Goal: Information Seeking & Learning: Learn about a topic

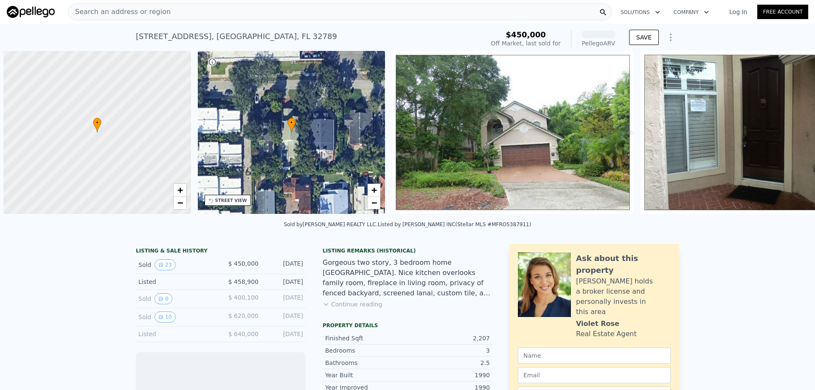
scroll to position [0, 3]
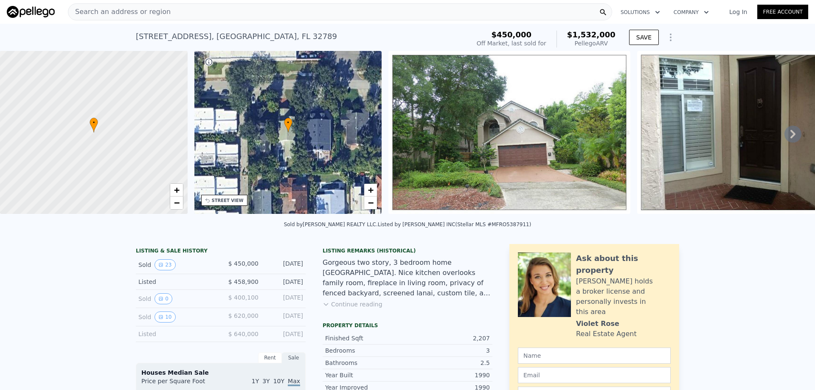
click at [265, 14] on div "Search an address or region" at bounding box center [340, 11] width 544 height 17
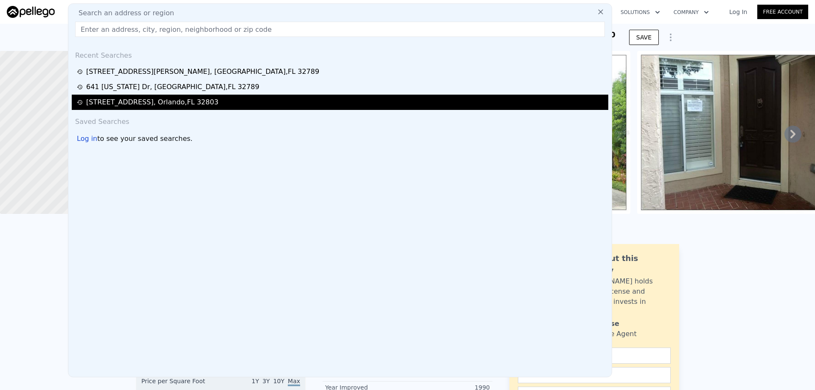
click at [138, 104] on div "[STREET_ADDRESS]" at bounding box center [152, 102] width 133 height 10
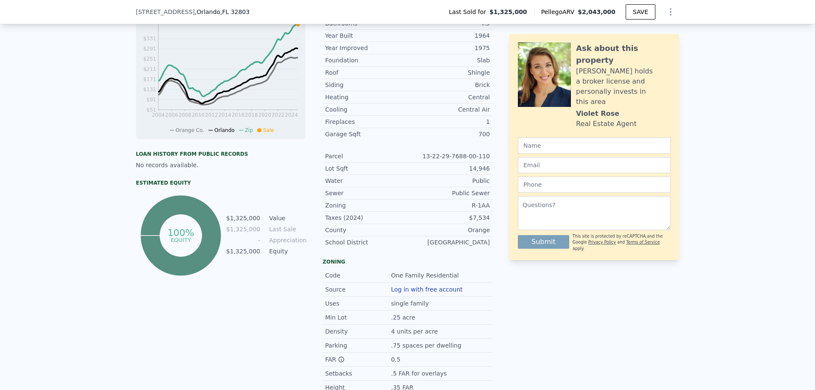
scroll to position [39, 0]
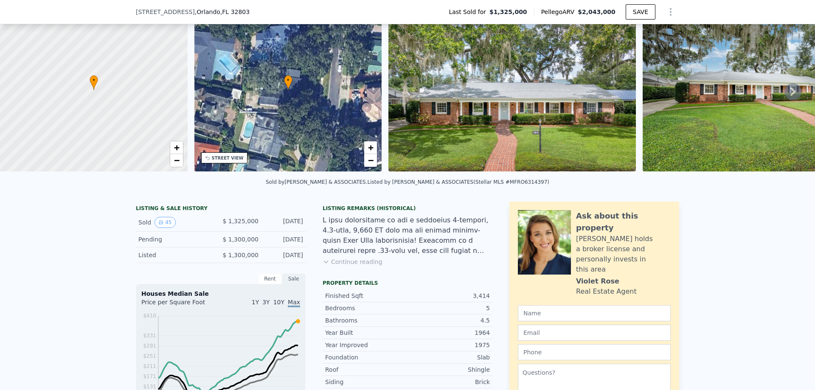
click at [791, 93] on icon at bounding box center [793, 91] width 5 height 8
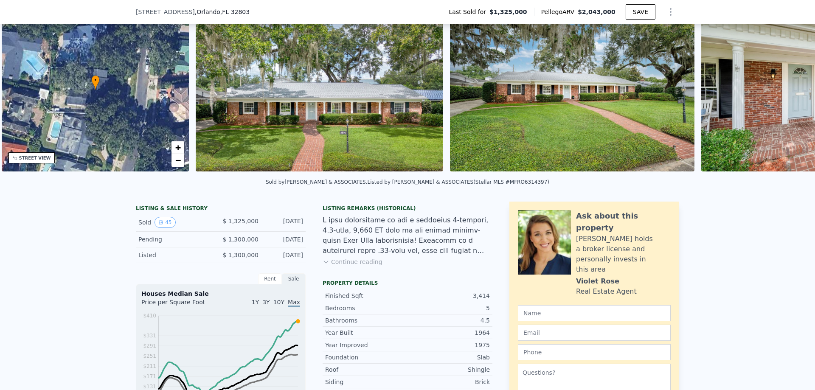
scroll to position [0, 198]
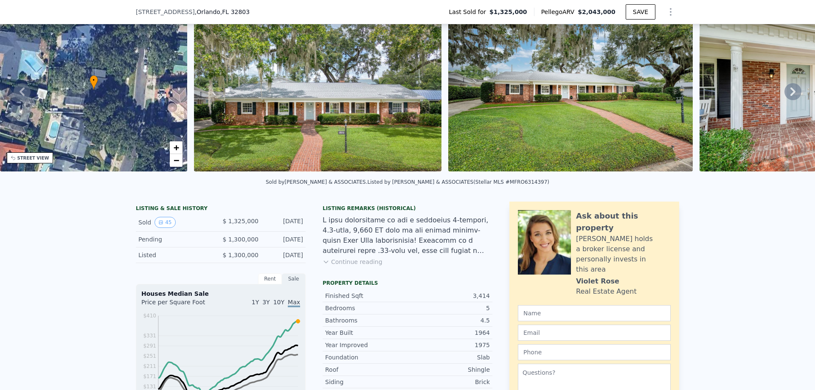
click at [787, 93] on div "• + − • + − STREET VIEW Loading... SATELLITE VIEW" at bounding box center [407, 91] width 815 height 166
click at [553, 104] on img at bounding box center [570, 89] width 245 height 163
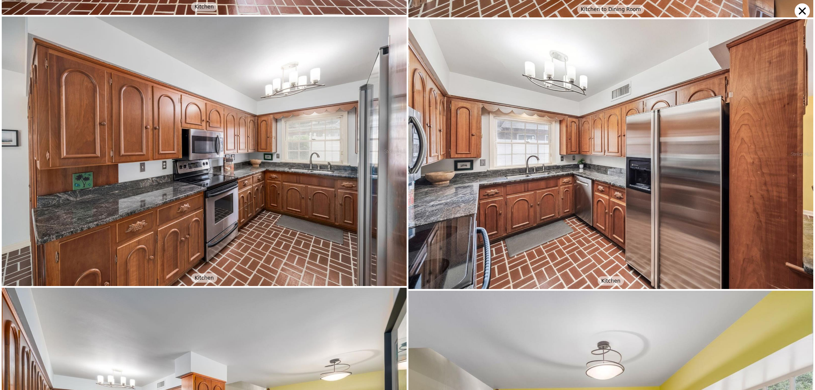
scroll to position [1348, 0]
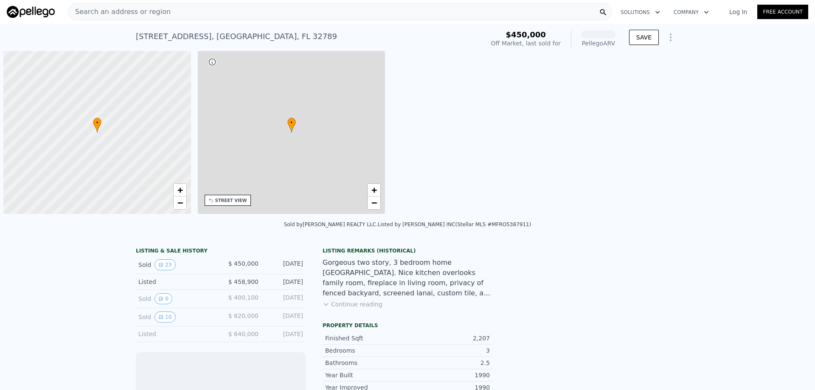
scroll to position [0, 3]
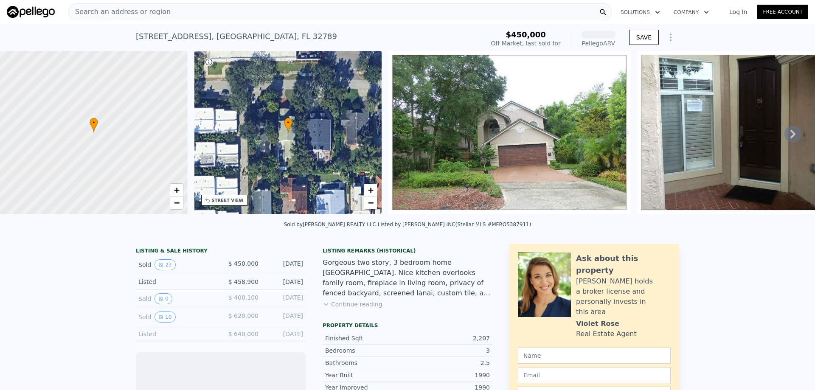
click at [166, 14] on div "Search an address or region" at bounding box center [340, 11] width 544 height 17
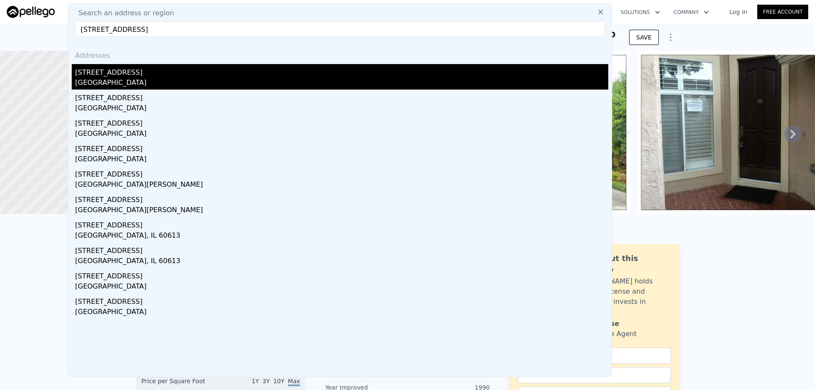
type input "[STREET_ADDRESS]"
click at [146, 79] on div "[GEOGRAPHIC_DATA]" at bounding box center [341, 84] width 533 height 12
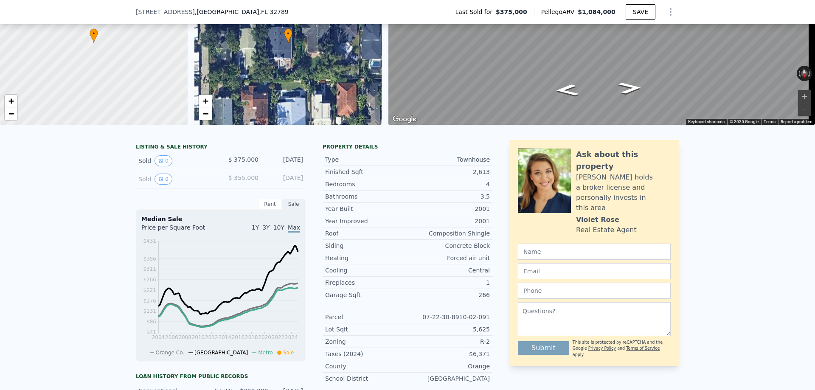
scroll to position [82, 0]
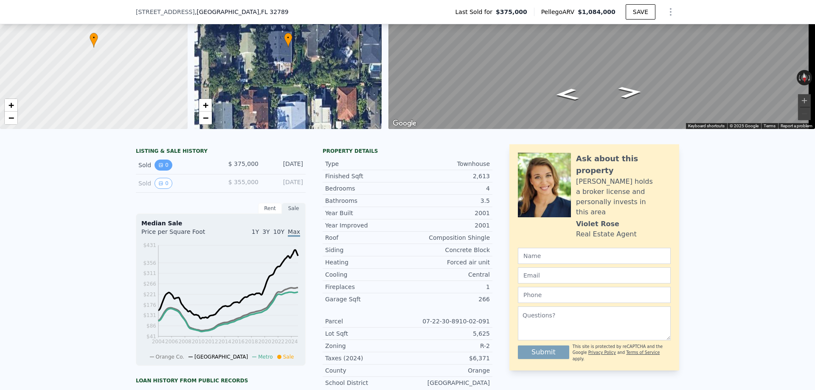
click at [155, 170] on button "0" at bounding box center [164, 165] width 18 height 11
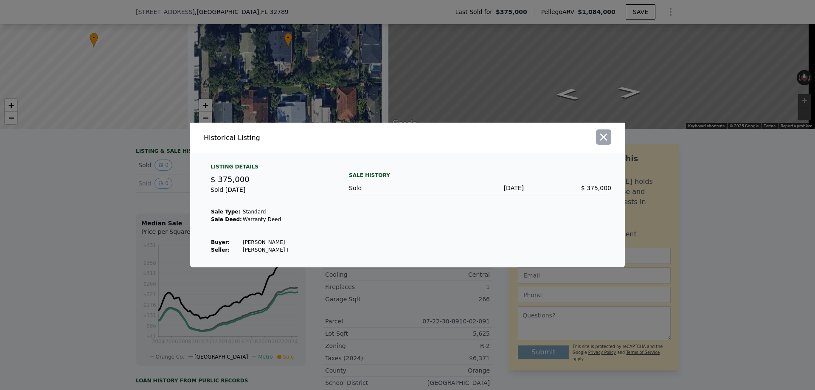
click at [606, 141] on icon "button" at bounding box center [604, 137] width 12 height 12
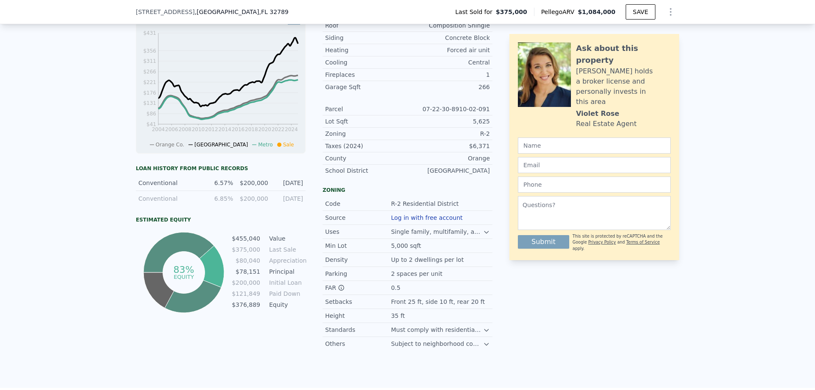
scroll to position [124, 0]
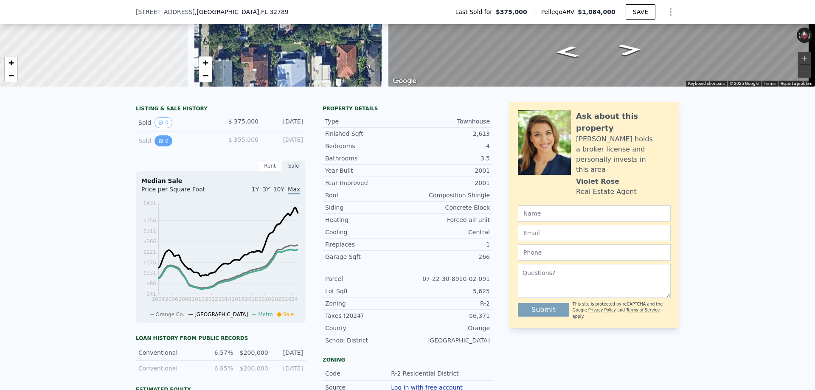
click at [160, 146] on button "0" at bounding box center [164, 140] width 18 height 11
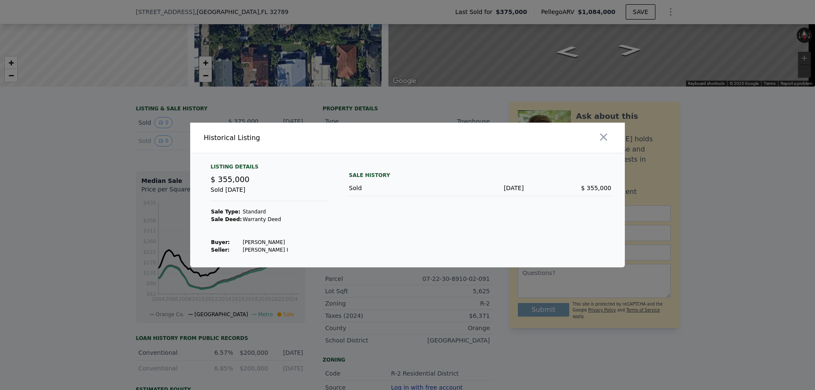
click at [608, 133] on button "button" at bounding box center [603, 137] width 15 height 15
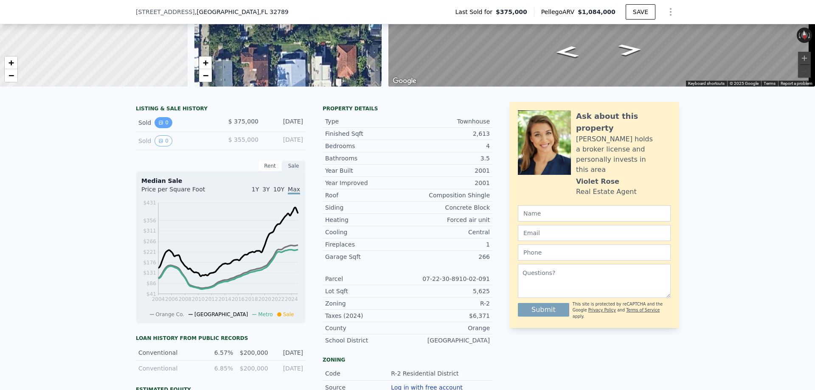
click at [161, 128] on button "0" at bounding box center [164, 122] width 18 height 11
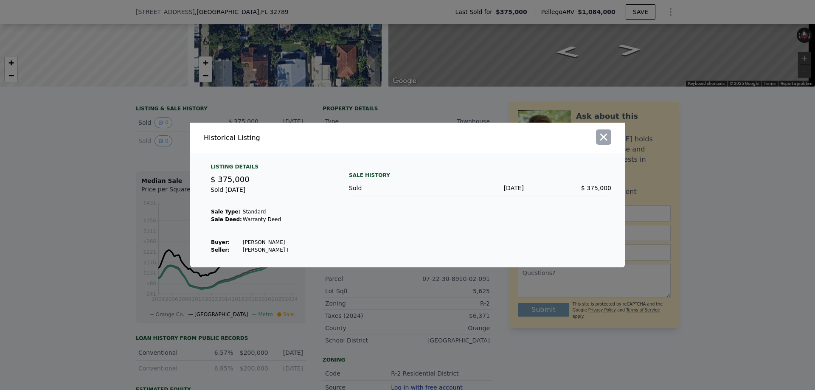
click at [606, 140] on icon "button" at bounding box center [604, 137] width 7 height 7
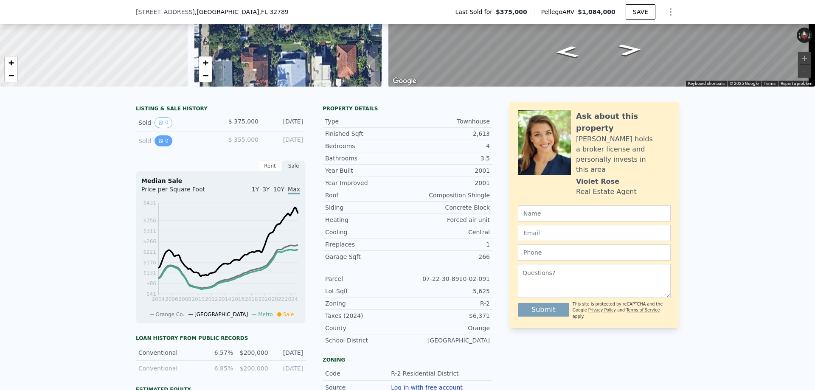
click at [160, 147] on button "0" at bounding box center [164, 140] width 18 height 11
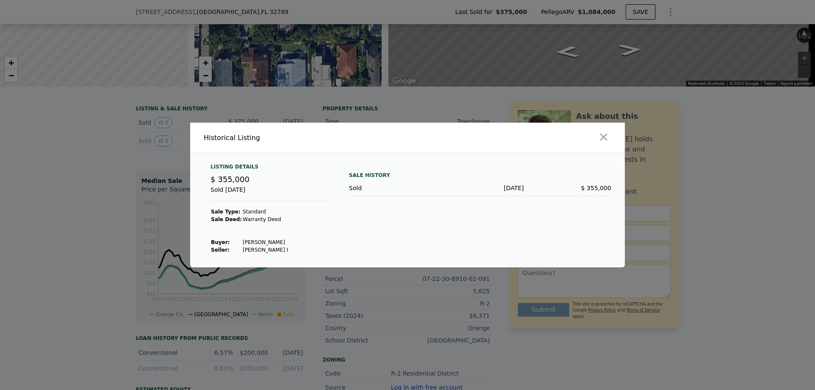
click at [303, 92] on div at bounding box center [407, 195] width 815 height 390
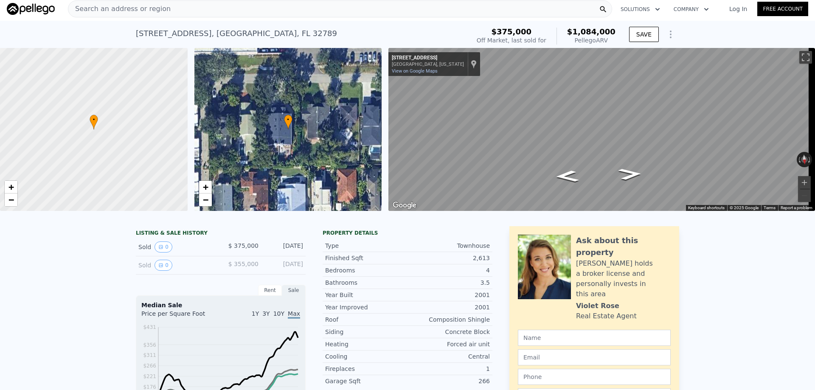
scroll to position [0, 0]
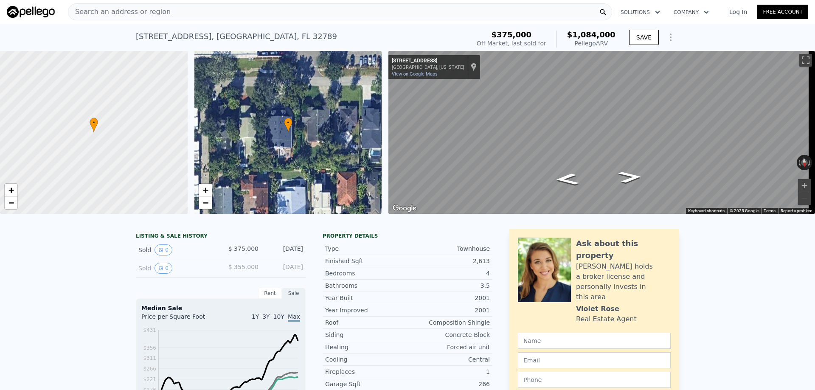
click at [82, 15] on span "Search an address or region" at bounding box center [119, 12] width 102 height 10
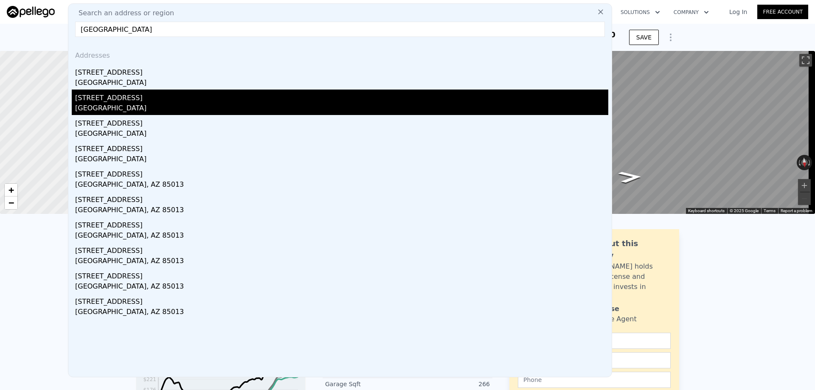
type input "[GEOGRAPHIC_DATA]"
click at [110, 109] on div "[GEOGRAPHIC_DATA]" at bounding box center [341, 109] width 533 height 12
type input "5"
type input "2"
type input "4"
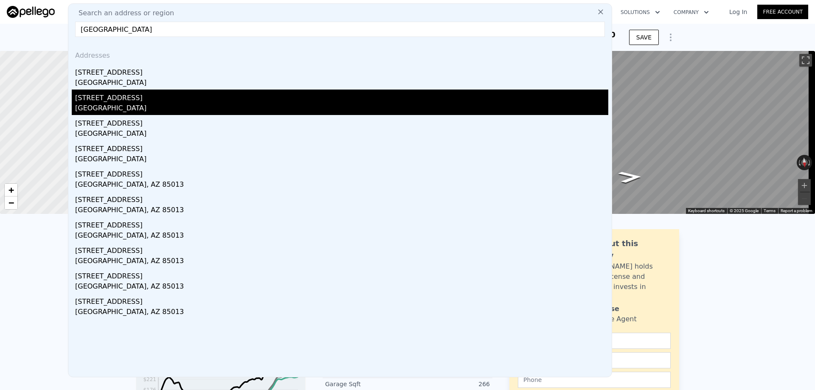
type input "1706"
type input "2964"
type input "6407"
type input "12745"
type input "$ 1,532,000"
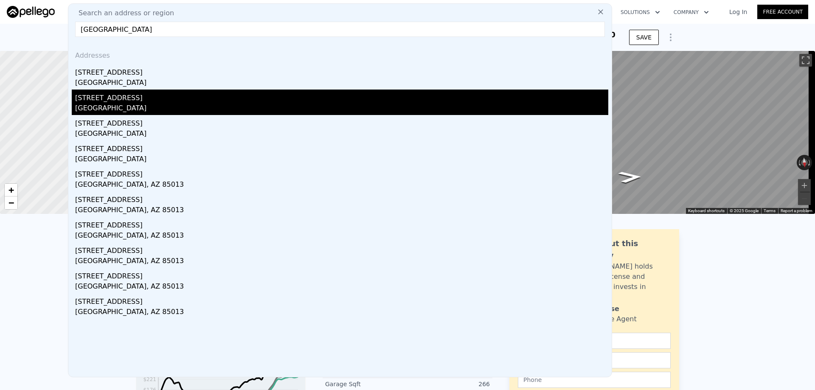
type input "7"
type input "$ 945,387"
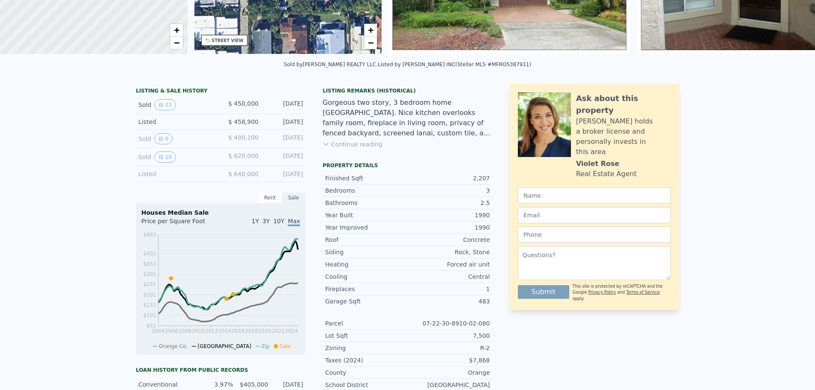
scroll to position [3, 0]
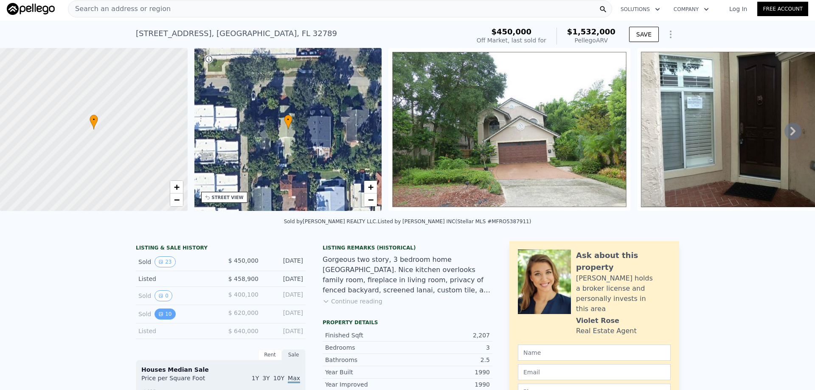
click at [167, 319] on button "10" at bounding box center [165, 314] width 21 height 11
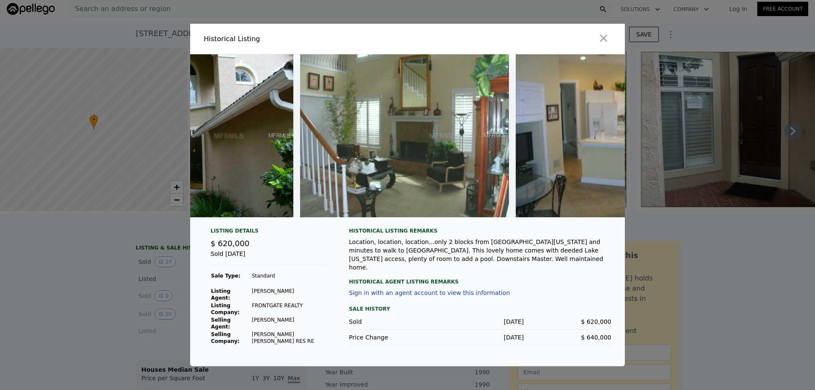
scroll to position [0, 0]
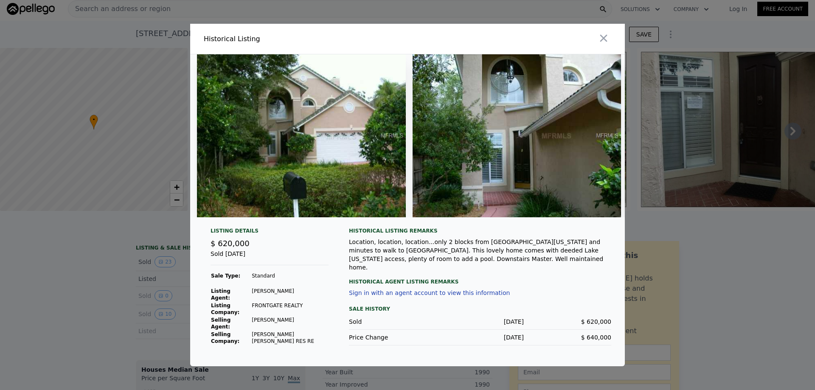
click at [696, 274] on div at bounding box center [407, 195] width 815 height 390
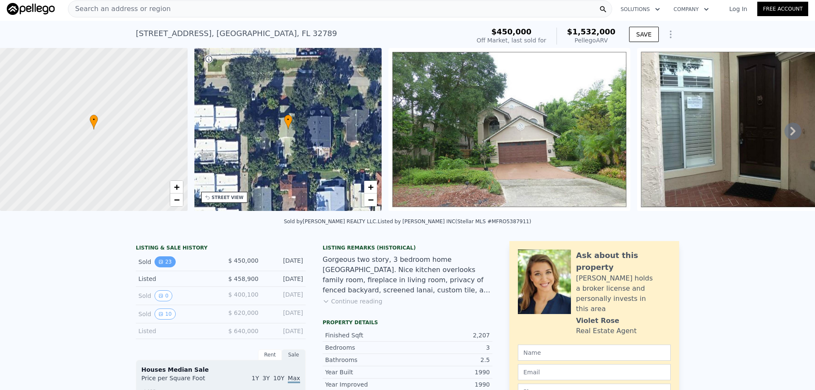
click at [161, 268] on button "23" at bounding box center [165, 262] width 21 height 11
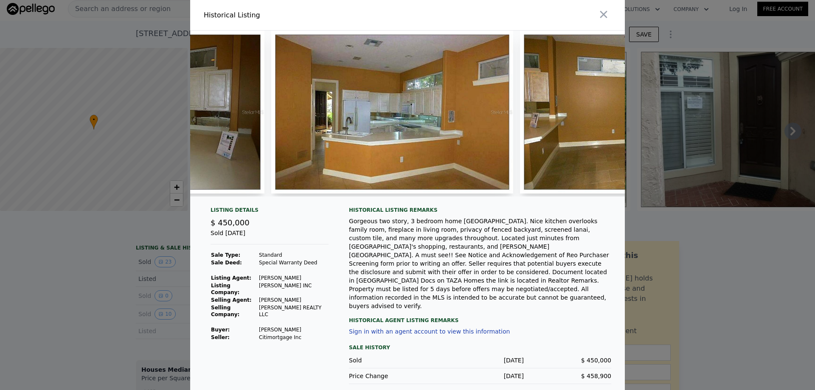
scroll to position [0, 431]
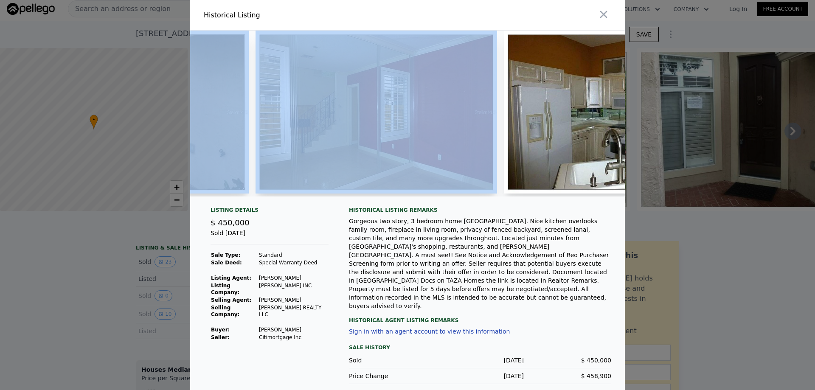
drag, startPoint x: 229, startPoint y: 208, endPoint x: 281, endPoint y: 209, distance: 51.8
click at [281, 203] on div at bounding box center [407, 117] width 435 height 173
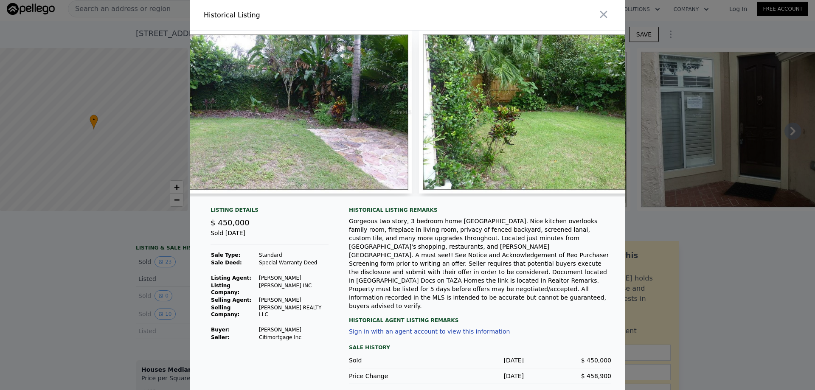
scroll to position [0, 4695]
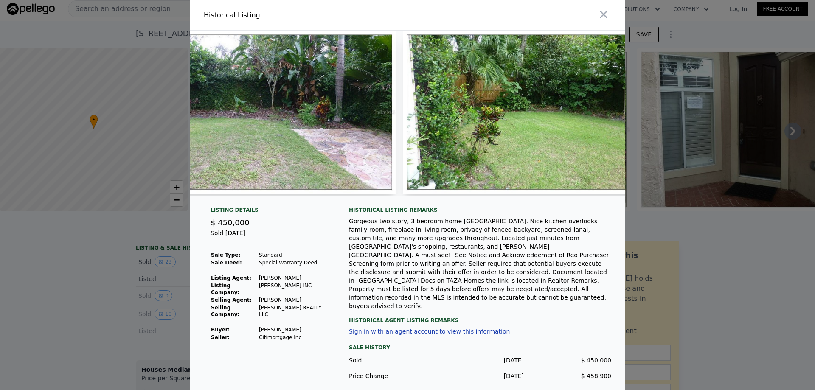
click at [735, 243] on div at bounding box center [407, 195] width 815 height 390
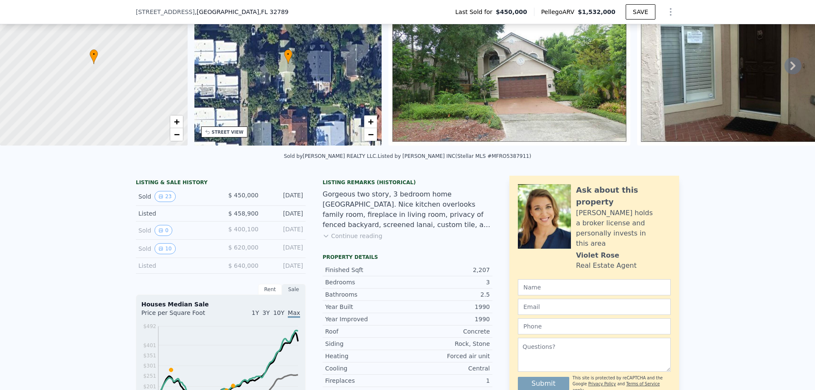
scroll to position [170, 0]
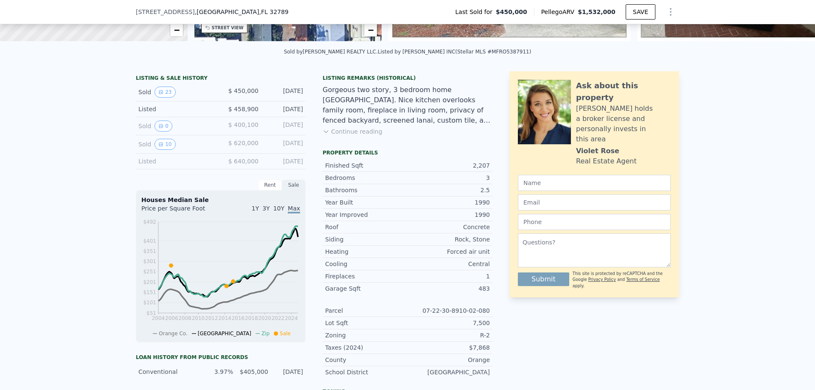
click at [364, 136] on button "Continue reading" at bounding box center [353, 131] width 60 height 8
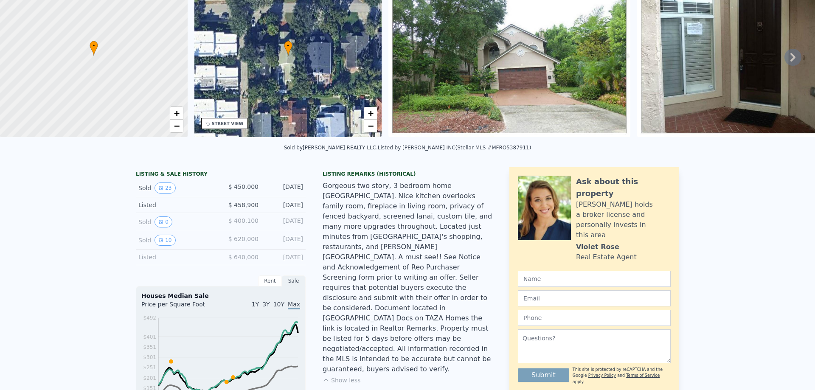
scroll to position [0, 0]
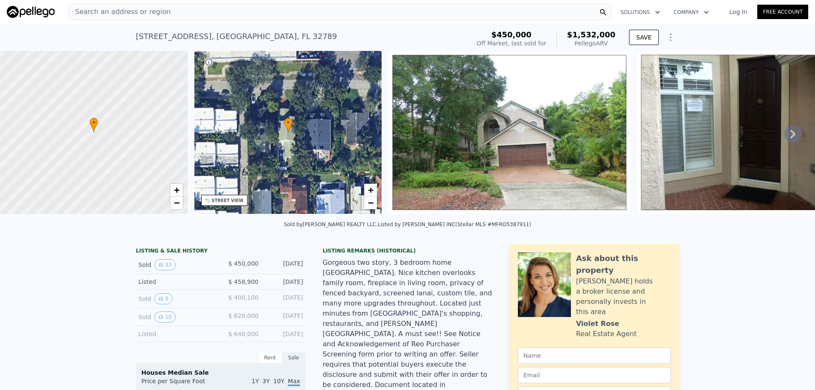
click at [169, 14] on div "Search an address or region" at bounding box center [340, 11] width 544 height 17
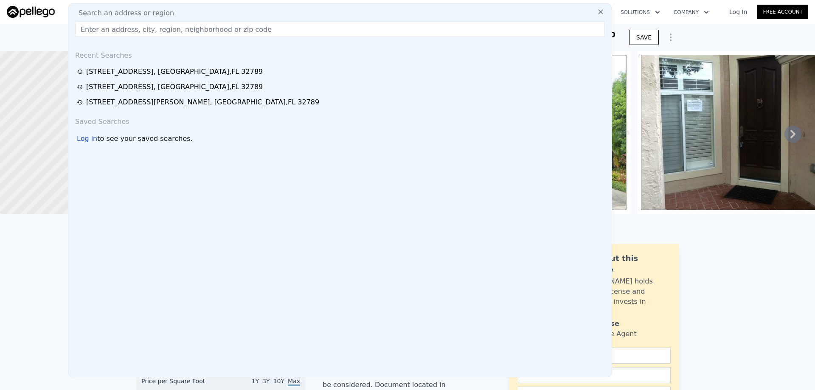
drag, startPoint x: 169, startPoint y: 14, endPoint x: 87, endPoint y: 30, distance: 82.5
click at [87, 31] on input "text" at bounding box center [340, 29] width 530 height 15
paste input "[STREET_ADDRESS][PERSON_NAME]"
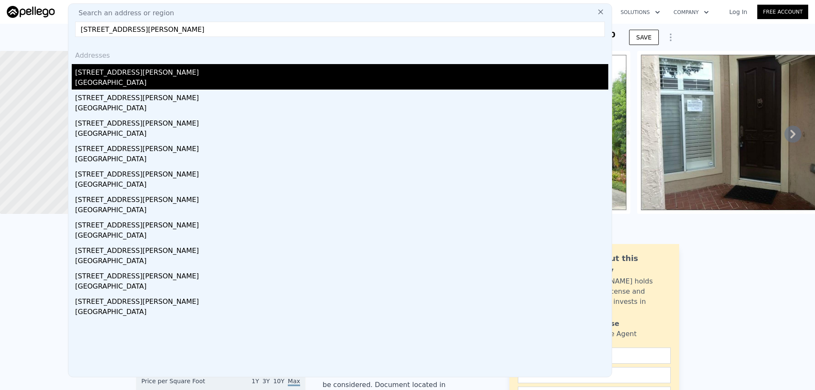
type input "[STREET_ADDRESS][PERSON_NAME]"
click at [130, 70] on div "[STREET_ADDRESS][PERSON_NAME]" at bounding box center [341, 71] width 533 height 14
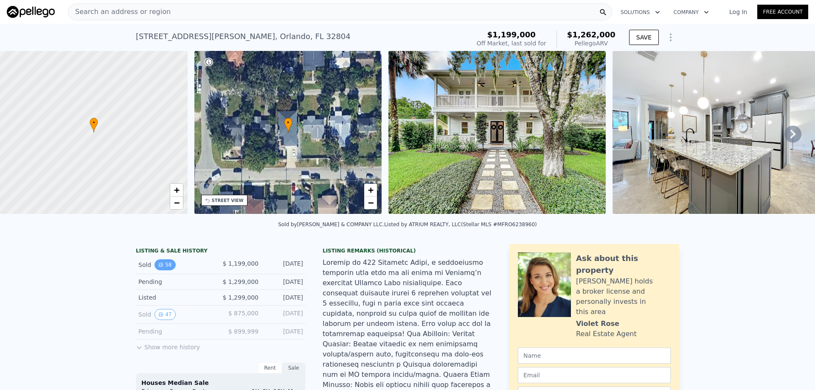
click at [158, 268] on icon "View historical data" at bounding box center [160, 264] width 5 height 5
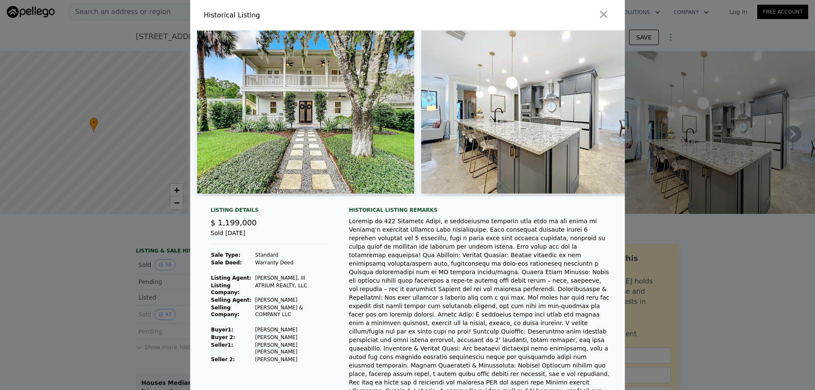
drag, startPoint x: 152, startPoint y: 52, endPoint x: 151, endPoint y: 31, distance: 20.9
click at [152, 46] on div at bounding box center [407, 195] width 815 height 390
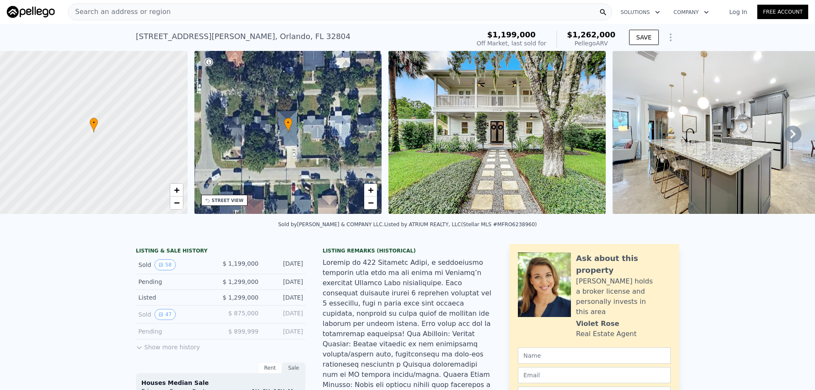
click at [152, 6] on div "Search an address or region" at bounding box center [119, 12] width 102 height 16
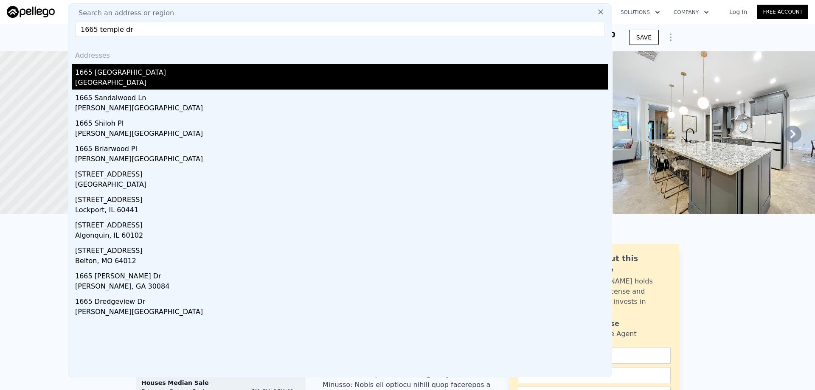
type input "1665 temple dr"
click at [166, 73] on div "1665 [GEOGRAPHIC_DATA]" at bounding box center [341, 71] width 533 height 14
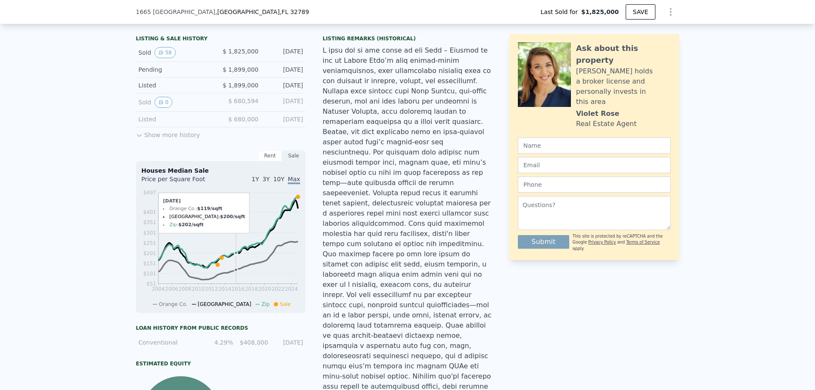
scroll to position [167, 0]
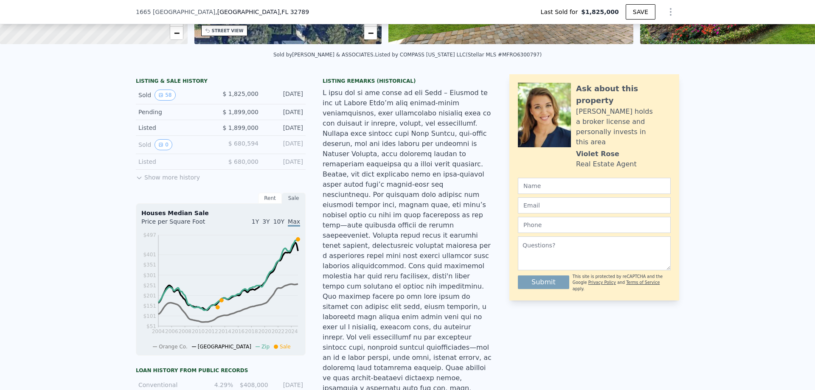
click at [156, 94] on div "Sold 58 $ 1,825,000 [DATE]" at bounding box center [221, 95] width 170 height 18
click at [159, 97] on icon "View historical data" at bounding box center [160, 94] width 3 height 3
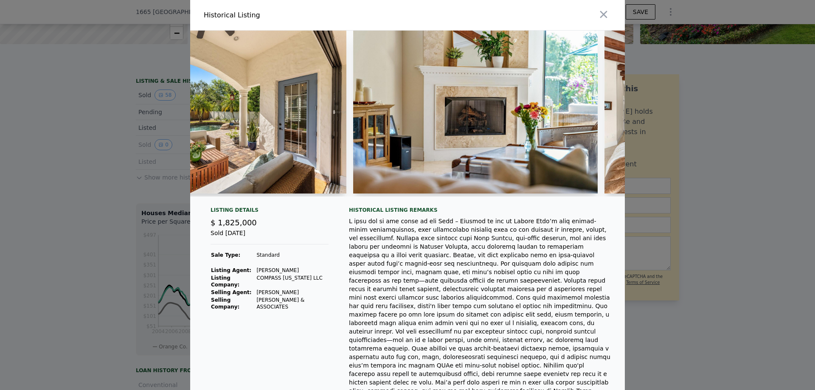
scroll to position [0, 3421]
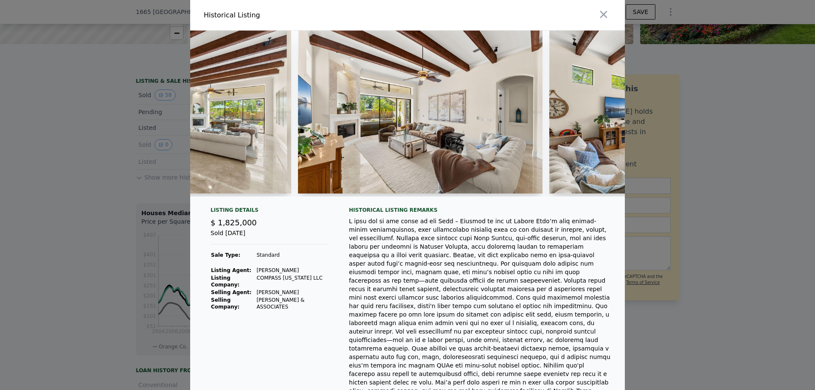
click at [76, 82] on div at bounding box center [407, 195] width 815 height 390
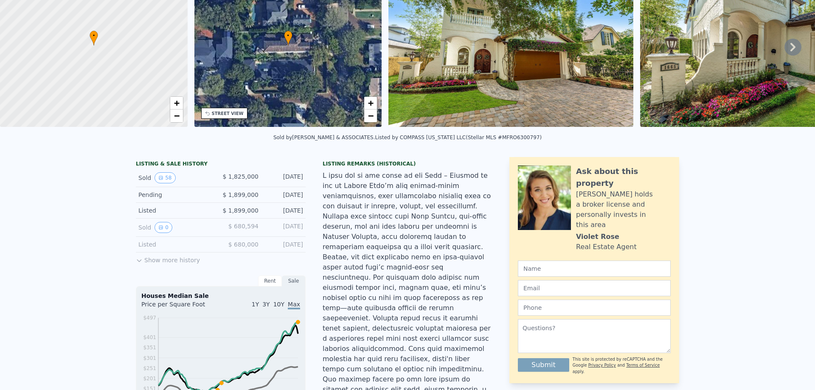
scroll to position [3, 0]
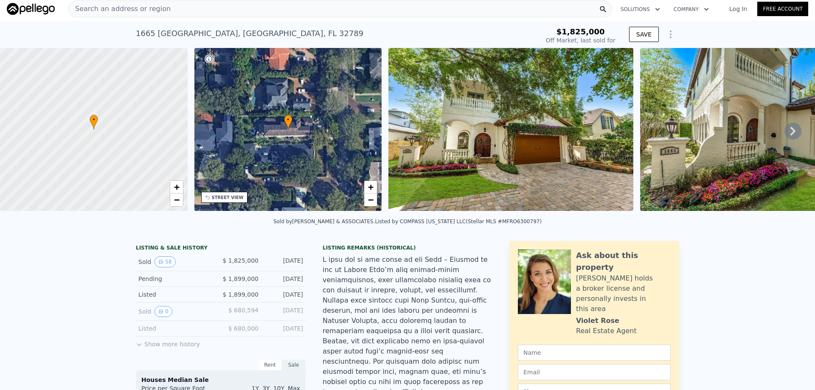
click at [164, 15] on div "Search an address or region" at bounding box center [340, 8] width 544 height 17
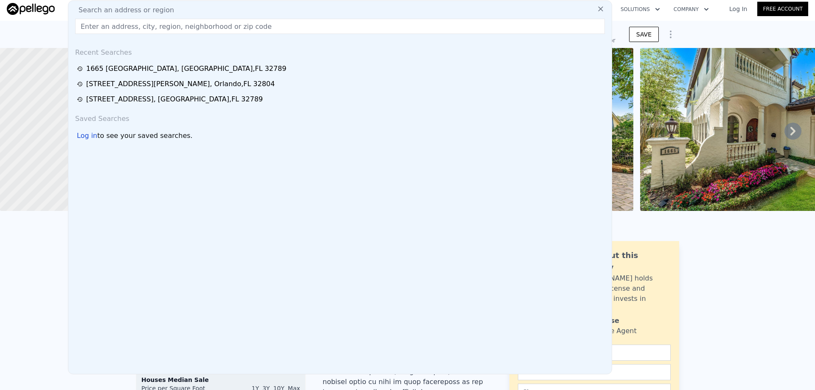
type input "$ 1,941,000"
type input "-$ 176,280"
type input "[STREET_ADDRESS]"
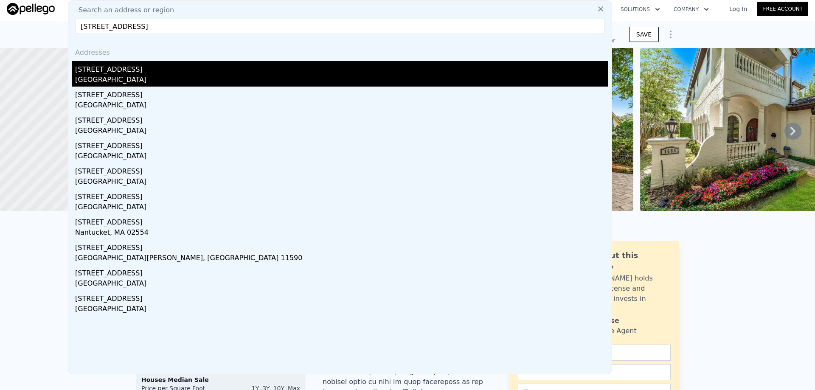
click at [130, 70] on div "[STREET_ADDRESS]" at bounding box center [341, 68] width 533 height 14
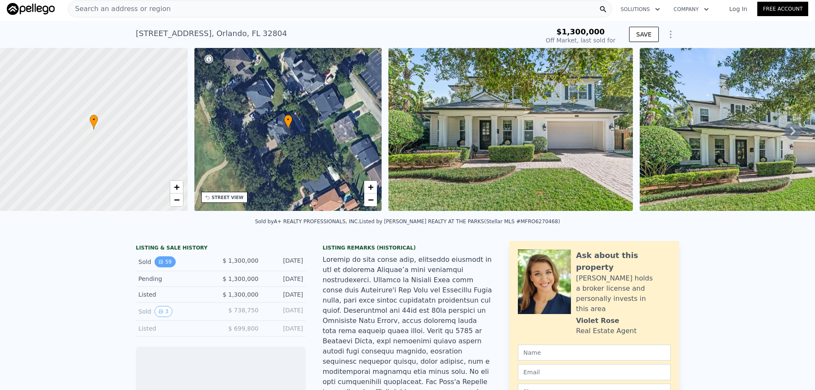
click at [163, 265] on button "59" at bounding box center [165, 262] width 21 height 11
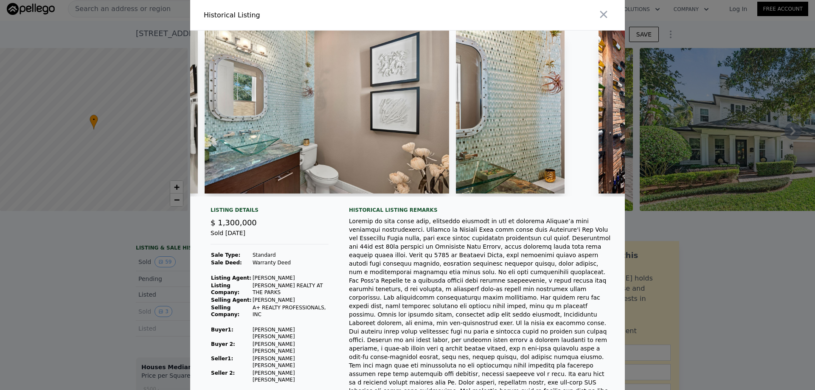
scroll to position [0, 8591]
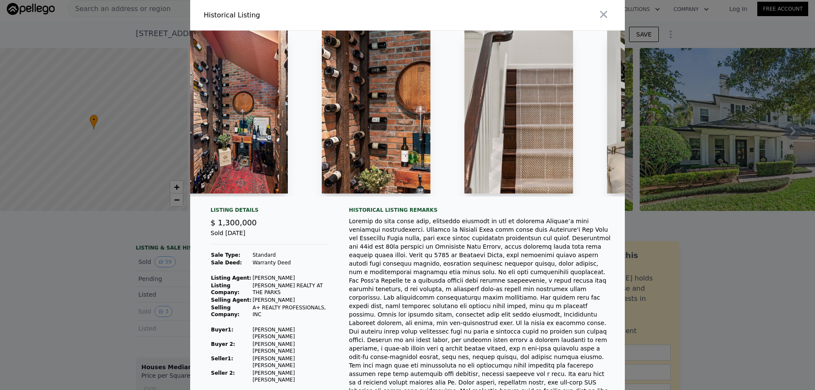
click at [101, 290] on div at bounding box center [407, 195] width 815 height 390
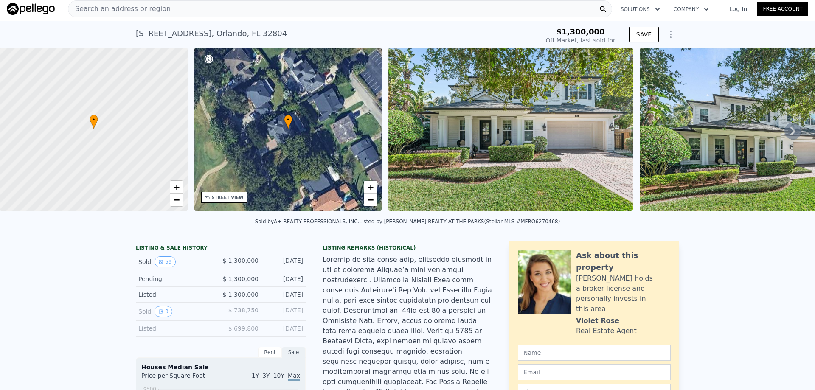
scroll to position [0, 0]
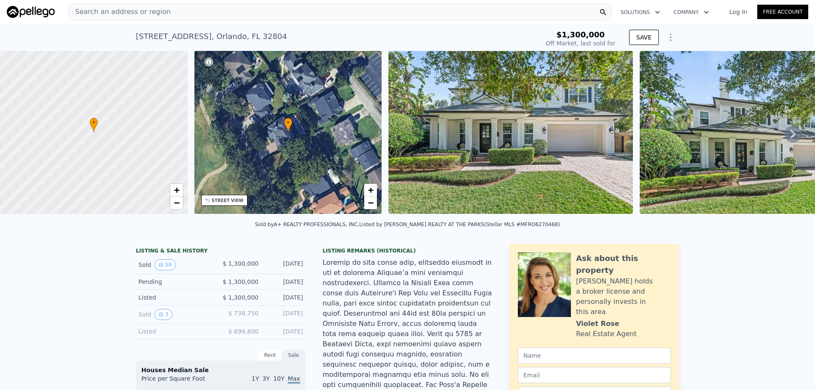
type input "$ 1,293,000"
type input "-$ 169,271"
click at [199, 12] on div "Search an address or region" at bounding box center [340, 11] width 544 height 17
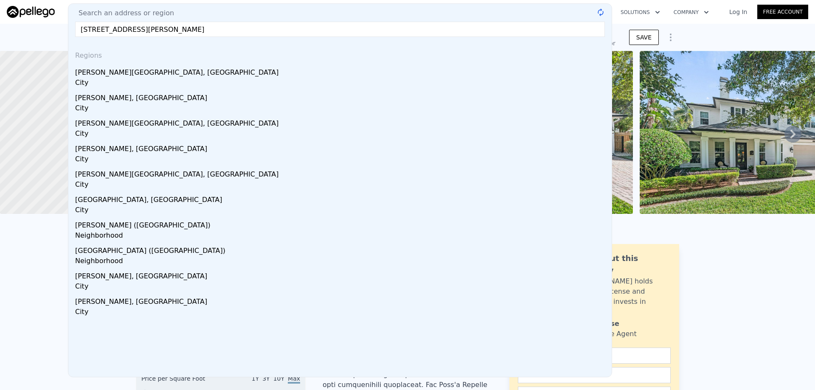
drag, startPoint x: 123, startPoint y: 30, endPoint x: 212, endPoint y: 32, distance: 88.8
click at [212, 32] on input "[STREET_ADDRESS][PERSON_NAME]" at bounding box center [340, 29] width 530 height 15
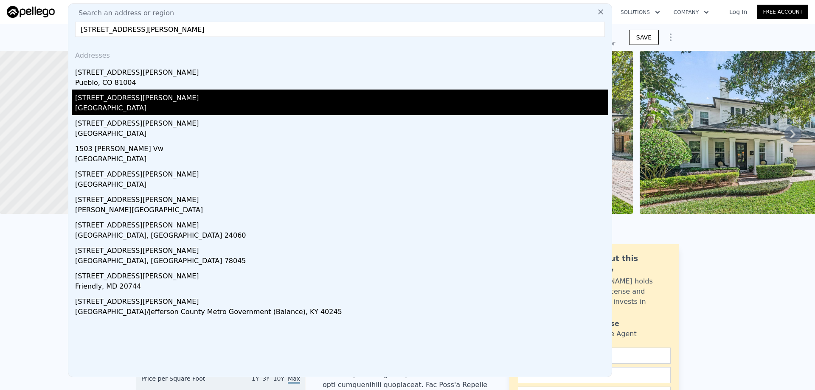
type input "[STREET_ADDRESS][PERSON_NAME]"
click at [143, 93] on div "[STREET_ADDRESS][PERSON_NAME]" at bounding box center [341, 97] width 533 height 14
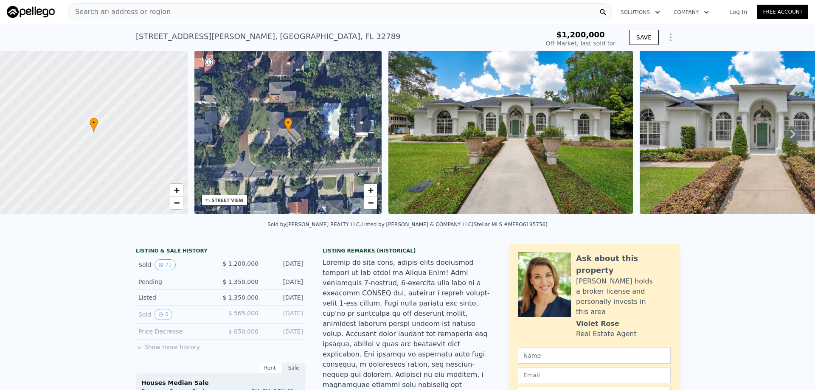
click at [785, 128] on img at bounding box center [762, 132] width 245 height 163
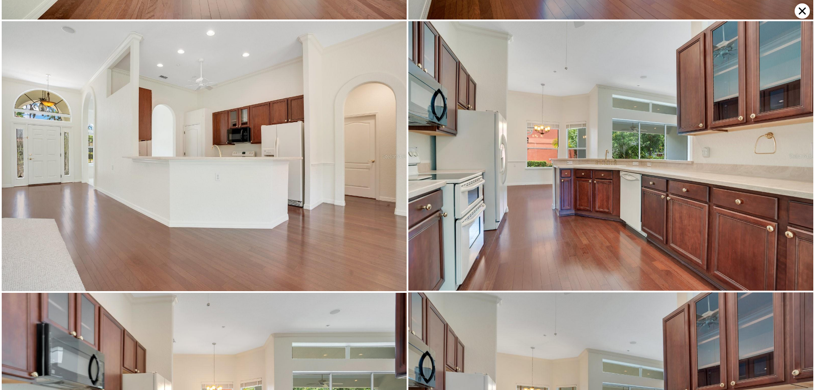
scroll to position [2429, 0]
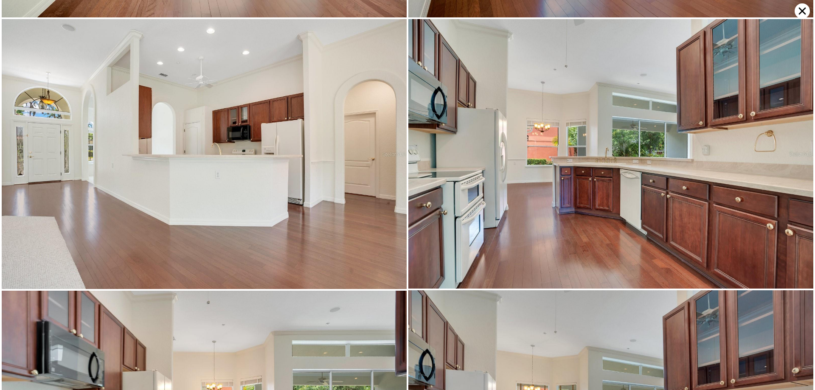
type input "3"
type input "5"
type input "2"
type input "4"
type input "1967"
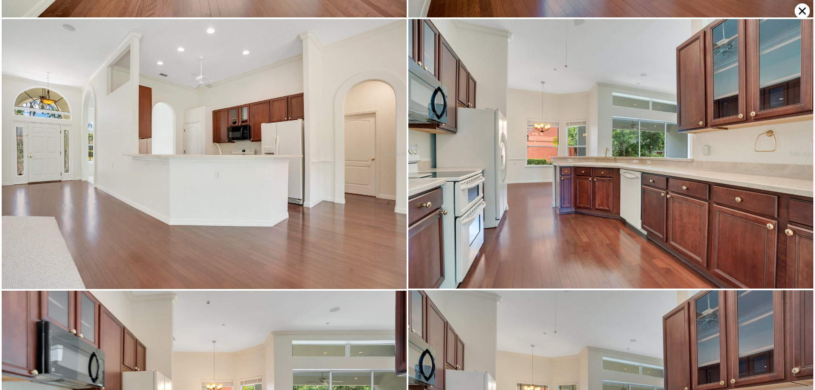
type input "3371"
type input "6281"
type input "10954"
type input "$ 1,293,000"
type input "5"
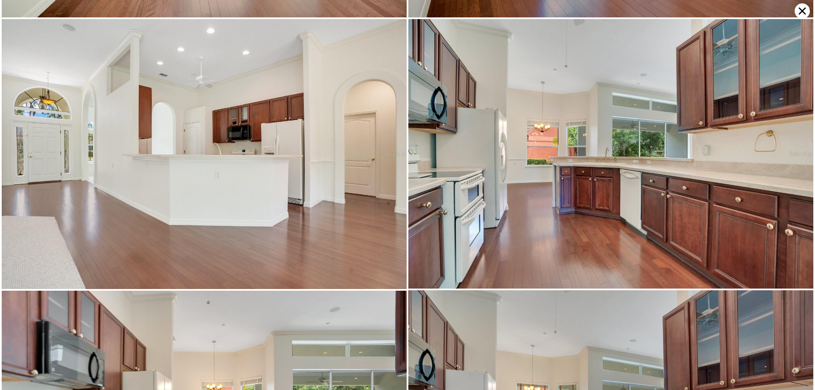
type input "-$ 169,271"
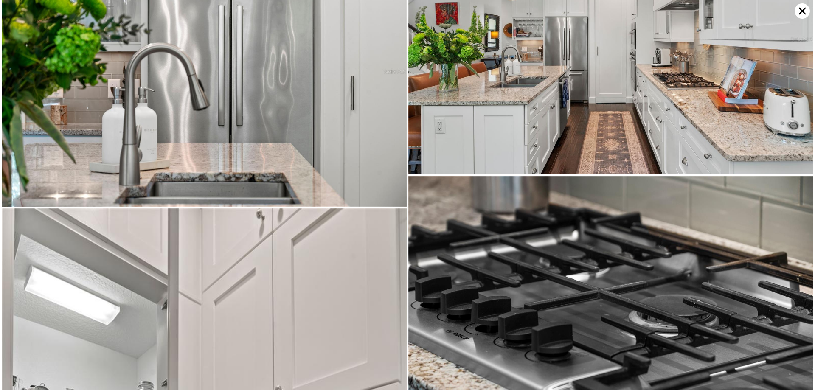
scroll to position [1349, 0]
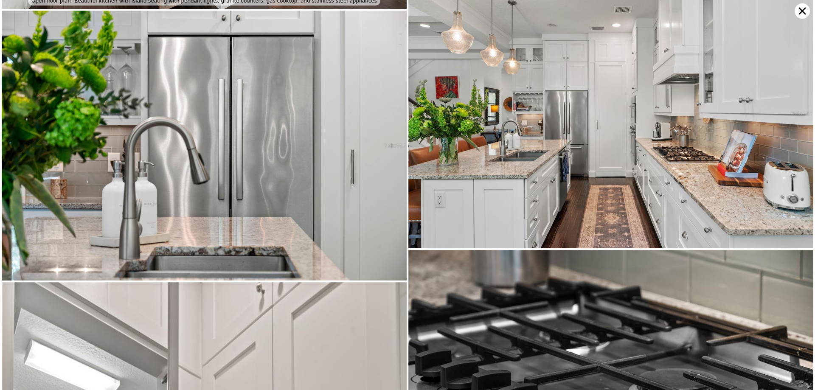
click at [804, 9] on icon at bounding box center [802, 10] width 15 height 15
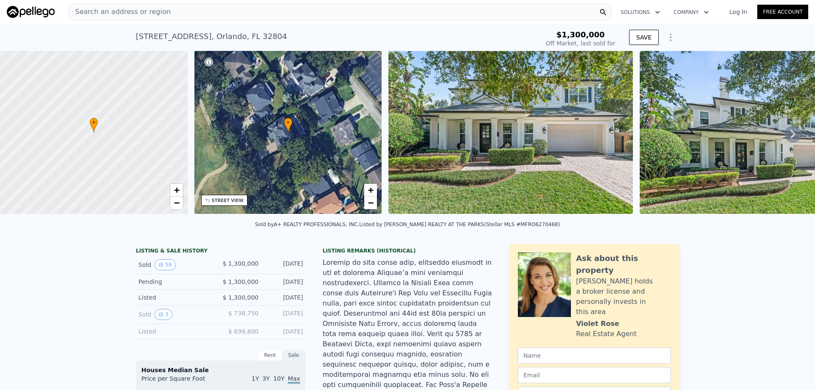
click at [184, 13] on div "Search an address or region" at bounding box center [340, 11] width 544 height 17
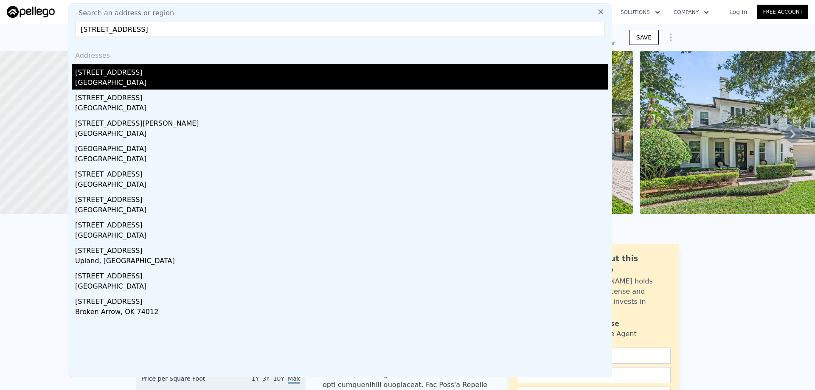
type input "[STREET_ADDRESS]"
click at [166, 84] on div "[GEOGRAPHIC_DATA]" at bounding box center [341, 84] width 533 height 12
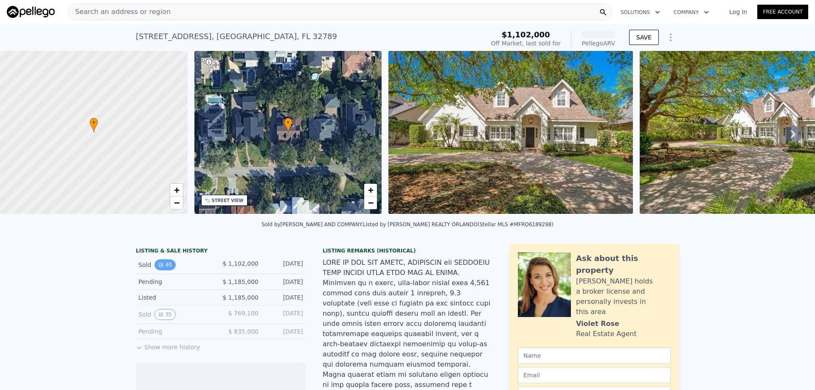
click at [165, 268] on button "40" at bounding box center [165, 264] width 21 height 11
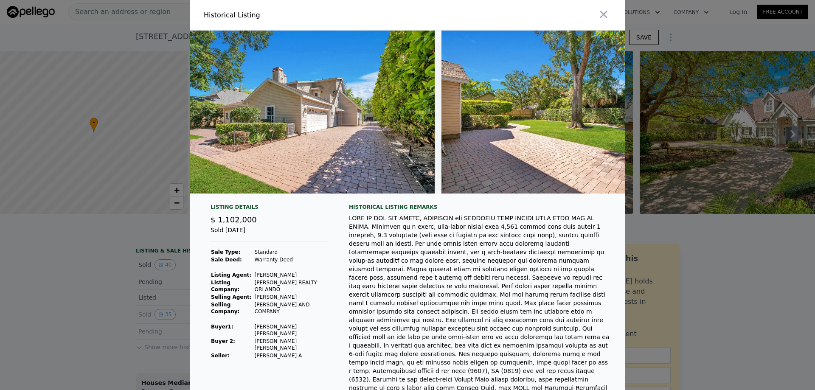
scroll to position [0, 7577]
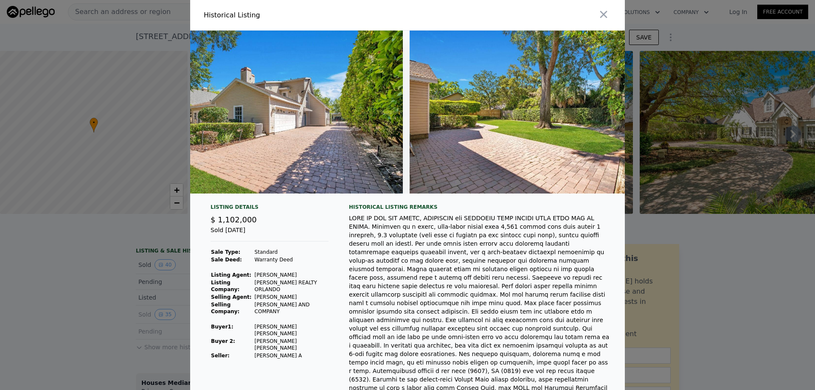
click at [712, 240] on div at bounding box center [407, 195] width 815 height 390
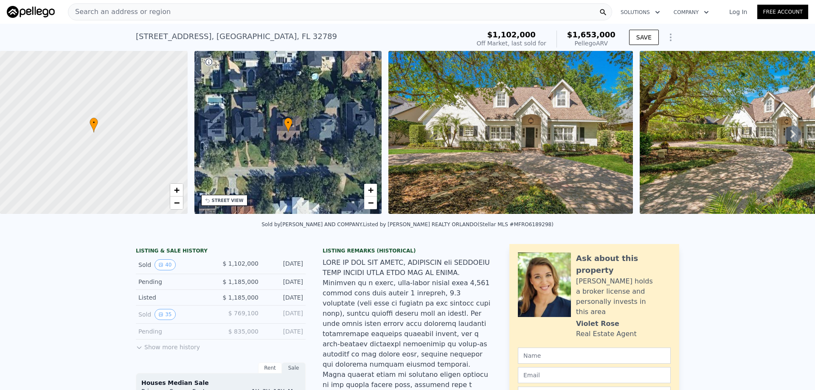
click at [147, 10] on span "Search an address or region" at bounding box center [119, 12] width 102 height 10
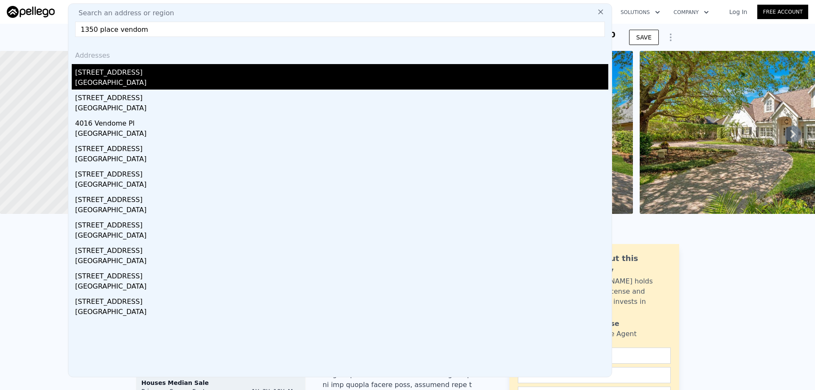
type input "1350 place vendom"
click at [139, 78] on div "[GEOGRAPHIC_DATA]" at bounding box center [341, 84] width 533 height 12
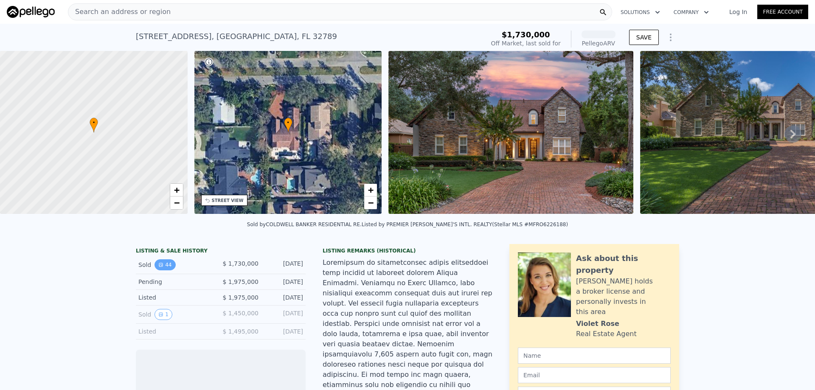
click at [161, 271] on button "44" at bounding box center [165, 264] width 21 height 11
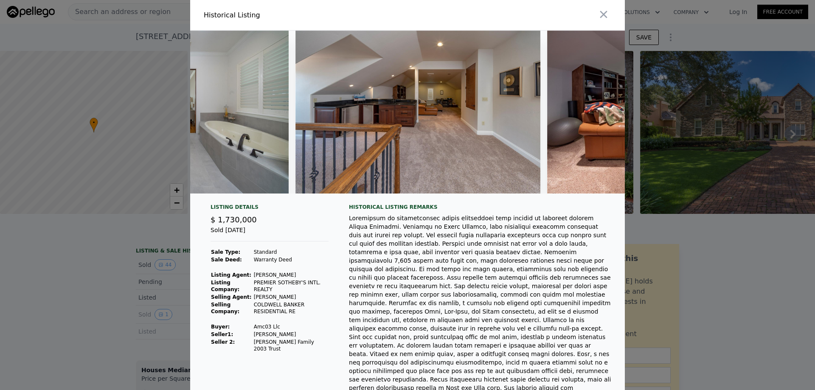
scroll to position [0, 10648]
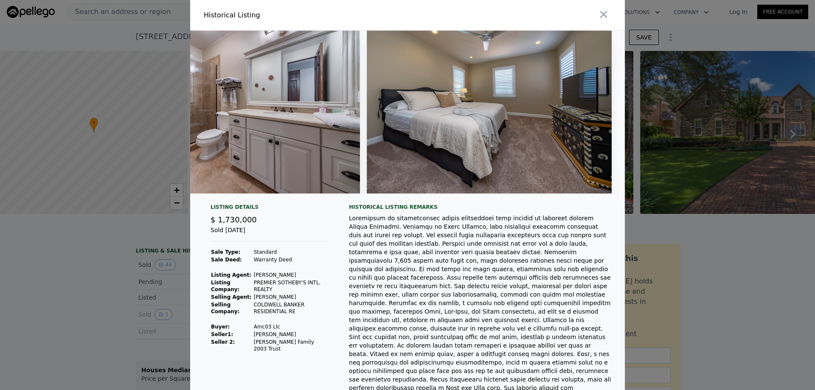
click at [679, 214] on div at bounding box center [407, 195] width 815 height 390
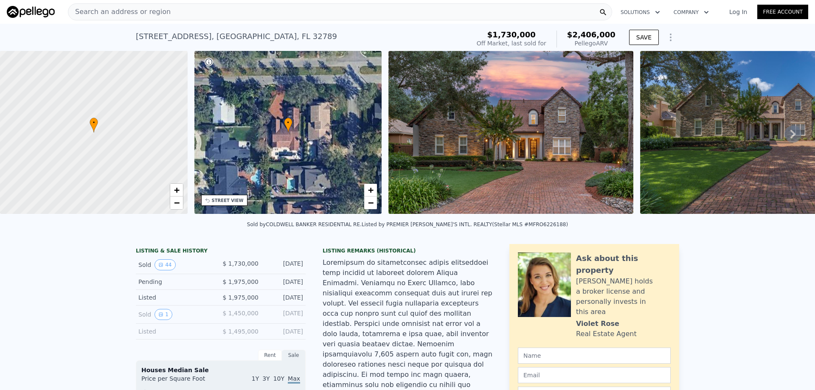
click at [175, 15] on div "Search an address or region" at bounding box center [340, 11] width 544 height 17
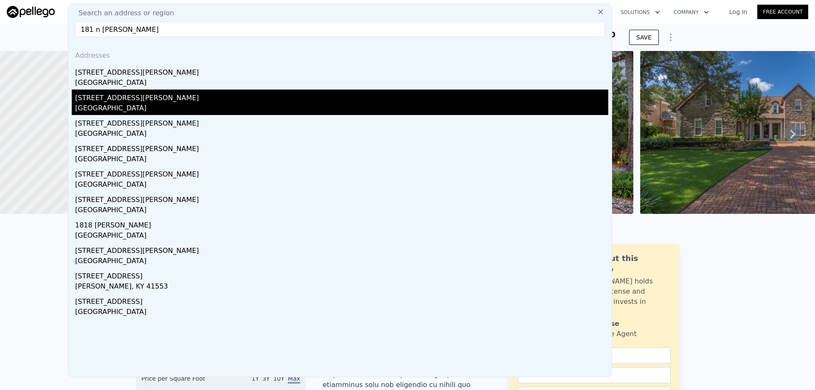
type input "181 n [PERSON_NAME]"
click at [135, 95] on div "[STREET_ADDRESS][PERSON_NAME]" at bounding box center [341, 97] width 533 height 14
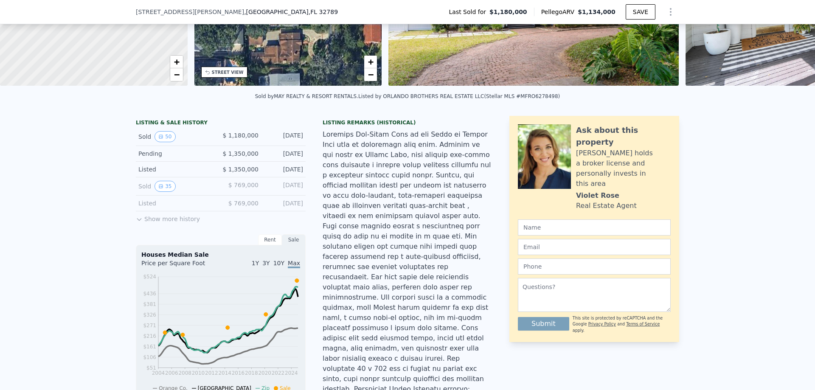
scroll to position [124, 0]
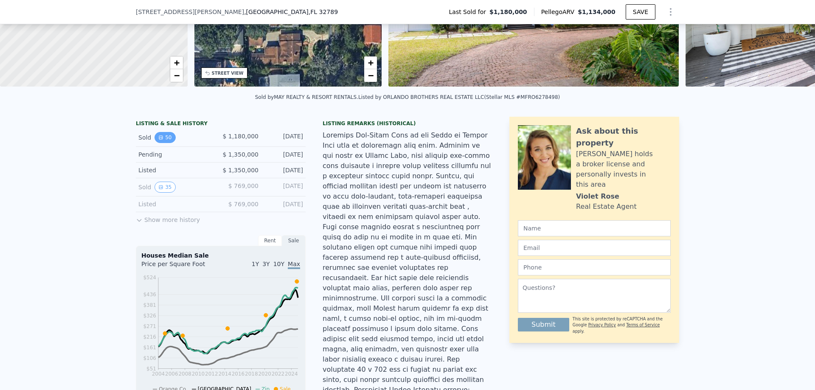
click at [161, 143] on button "50" at bounding box center [165, 137] width 21 height 11
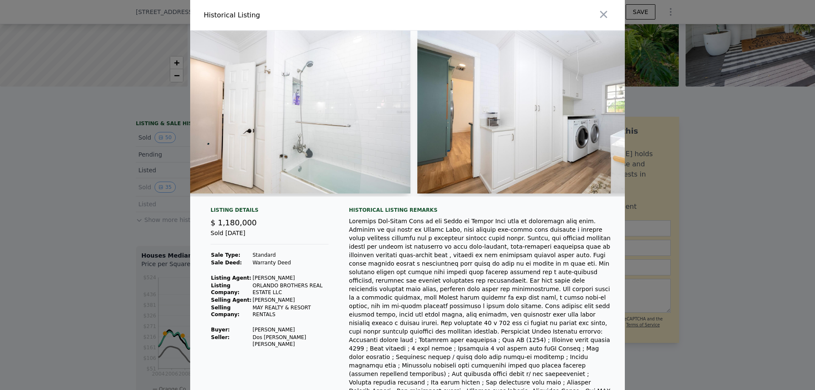
scroll to position [0, 9725]
